Goal: Find contact information: Find contact information

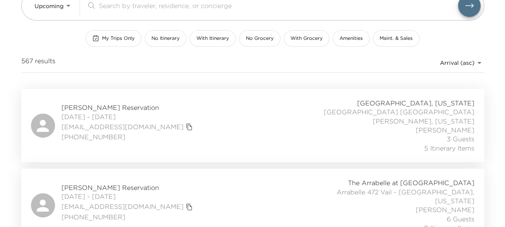
scroll to position [80, 0]
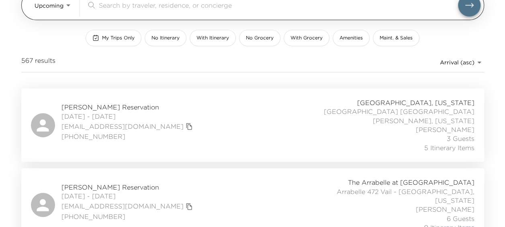
click at [60, 3] on body "Front Desk Upcoming Upcoming ​ My Trips Only No Itinerary With Itinerary No Gro…" at bounding box center [252, 33] width 505 height 227
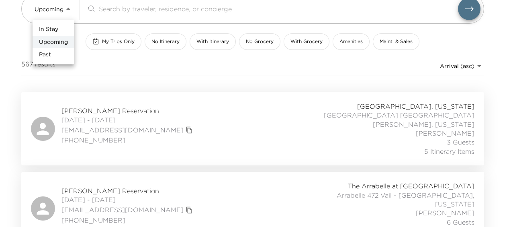
click at [57, 23] on li "In Stay" at bounding box center [54, 29] width 42 height 13
type input "In-Stay"
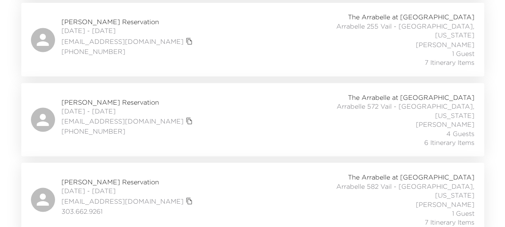
scroll to position [825, 0]
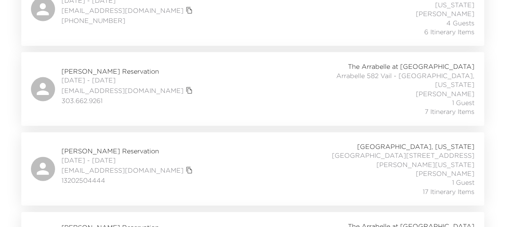
click at [201, 142] on div "Steven Rice Reservation 08/31/2025 - 09/07/2025 sricecme2c@gmail.com 1320250444…" at bounding box center [253, 169] width 444 height 54
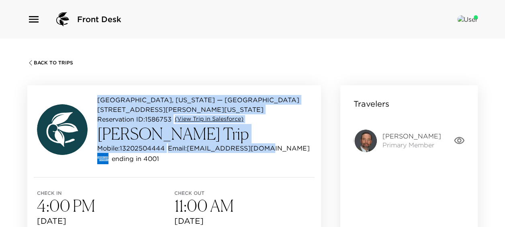
drag, startPoint x: 96, startPoint y: 98, endPoint x: 277, endPoint y: 146, distance: 186.9
click at [277, 146] on div "Beaver Creek, Colorado — Beaver Creek Drive 145 Vail - Beaver Creek, Colorado R…" at bounding box center [174, 129] width 275 height 69
copy div "Beaver Creek, Colorado — Beaver Creek Drive 145 Vail - Beaver Creek, Colorado R…"
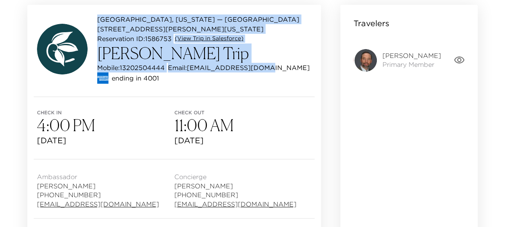
drag, startPoint x: 38, startPoint y: 176, endPoint x: 140, endPoint y: 204, distance: 105.5
click at [140, 204] on div "Ambassador Lorenzo Carriedo 303-493-6200 lcarriedo@exclusiveresorts.com" at bounding box center [105, 188] width 137 height 39
copy div "Ambassador Lorenzo Carriedo 303-493-6200 lcarriedo@exclusiveresorts.com"
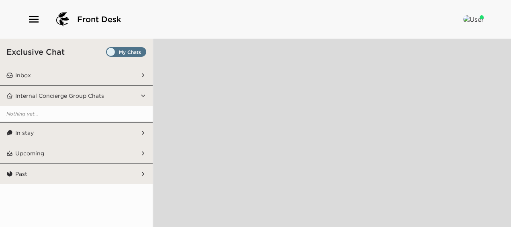
click at [29, 23] on icon "button" at bounding box center [33, 19] width 13 height 13
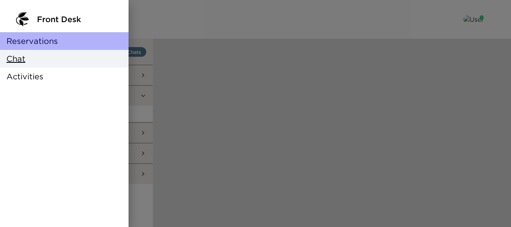
click at [29, 39] on span "Reservations" at bounding box center [31, 40] width 51 height 11
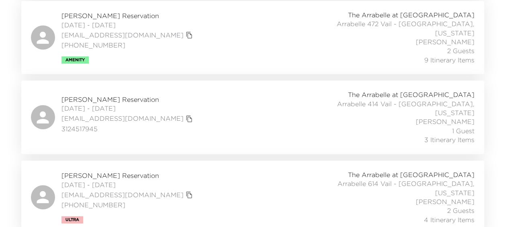
scroll to position [21, 0]
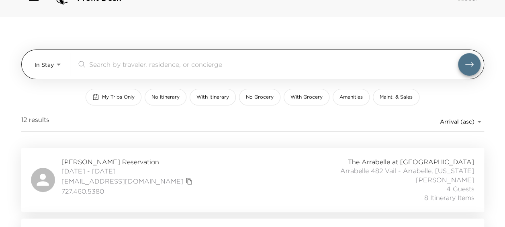
click at [42, 63] on body "Front Desk In Stay In-Stay ​ My Trips Only No Itinerary With Itinerary No Groce…" at bounding box center [252, 92] width 505 height 227
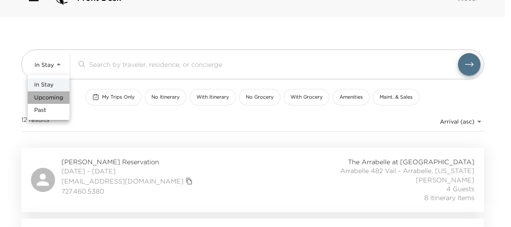
click at [55, 95] on span "Upcoming" at bounding box center [48, 98] width 29 height 8
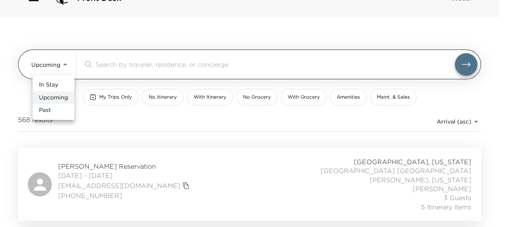
click at [66, 68] on body "Front Desk Upcoming Upcoming ​ My Trips Only No Itinerary With Itinerary No Gro…" at bounding box center [252, 92] width 505 height 227
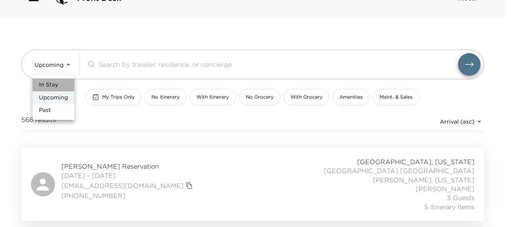
click at [51, 81] on span "In Stay" at bounding box center [48, 85] width 19 height 8
type input "In-Stay"
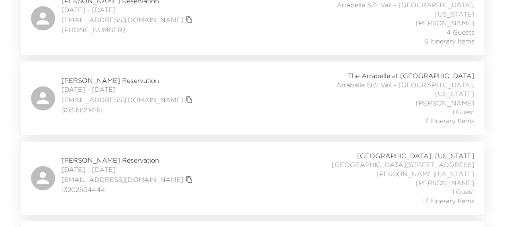
scroll to position [825, 0]
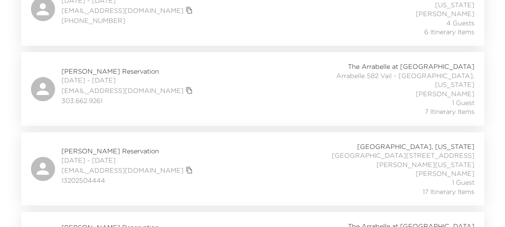
click at [143, 156] on span "08/31/2025 - 09/07/2025" at bounding box center [128, 160] width 133 height 9
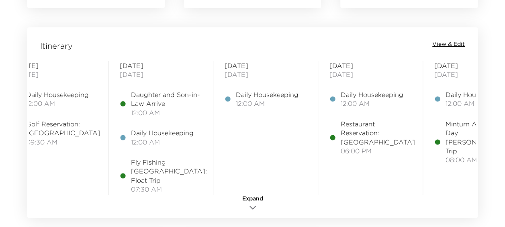
scroll to position [0, 106]
